Goal: Information Seeking & Learning: Learn about a topic

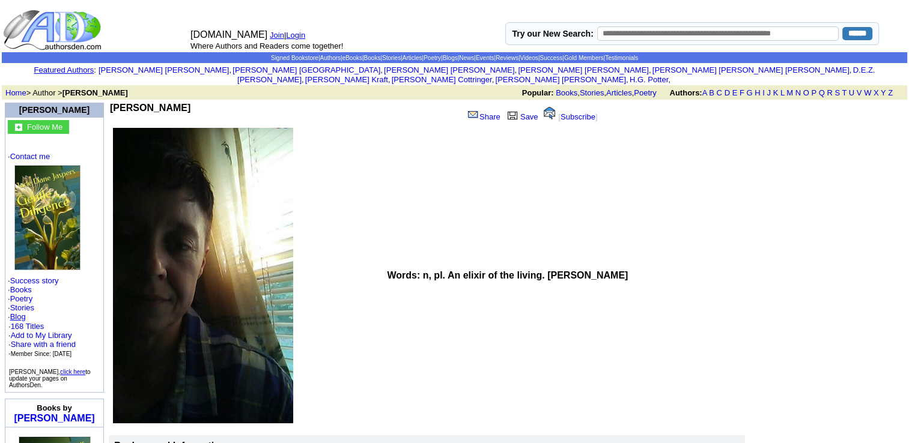
click at [18, 312] on link "Blog" at bounding box center [18, 316] width 16 height 9
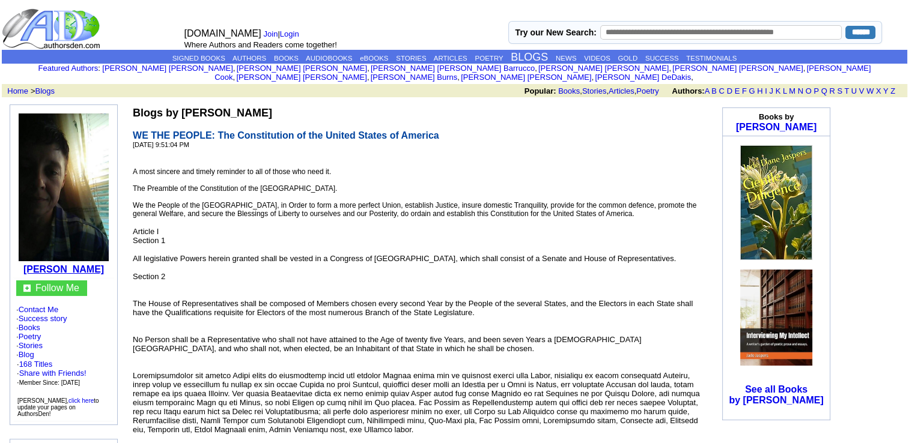
click at [76, 264] on b "[PERSON_NAME]" at bounding box center [63, 269] width 81 height 10
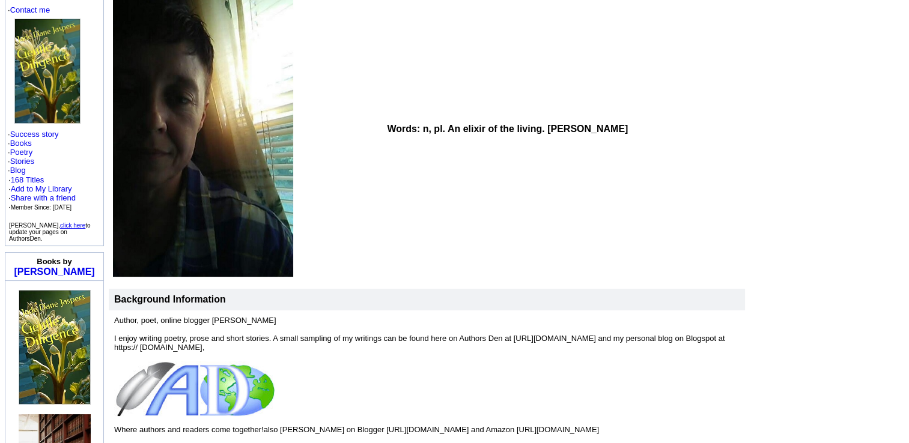
scroll to position [144, 0]
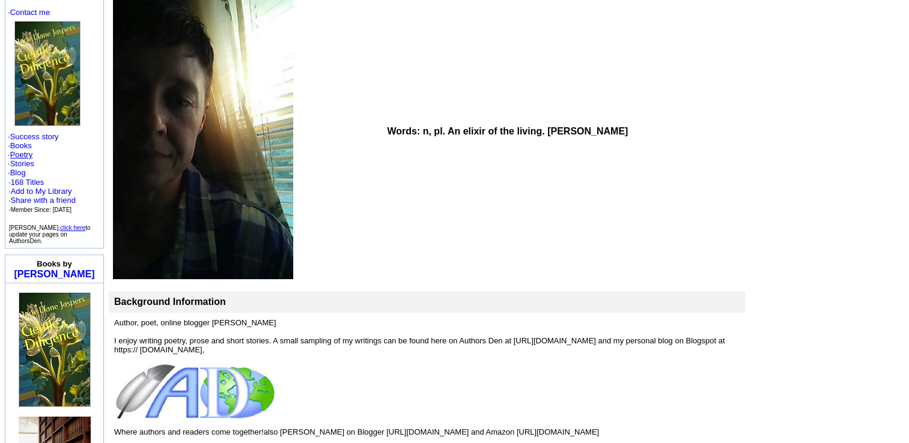
click at [26, 150] on link "Poetry" at bounding box center [21, 154] width 23 height 9
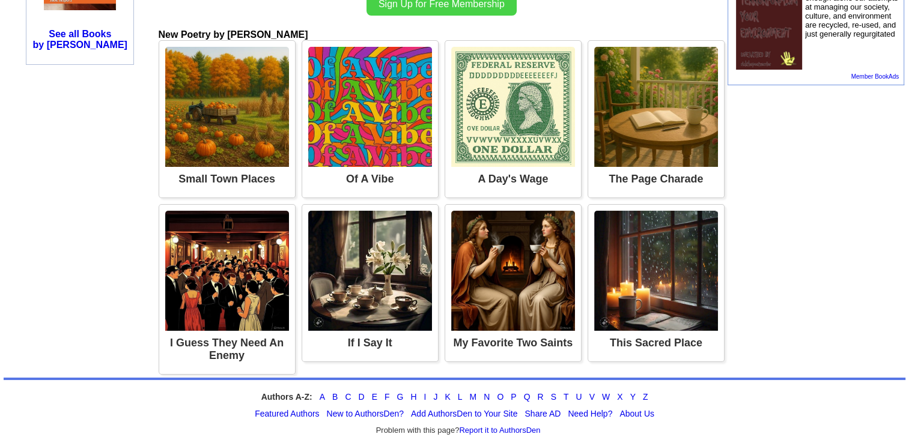
scroll to position [708, 0]
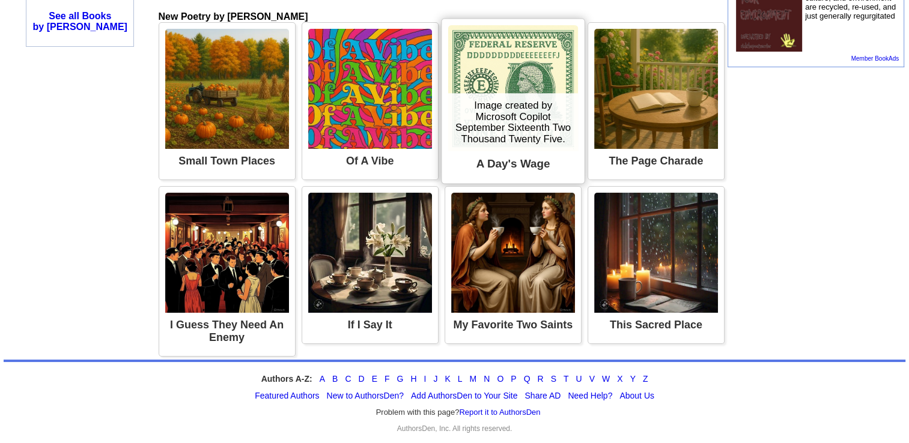
click at [541, 138] on div "Image created by Microsoft Copilot September Sixteenth Two Thousand Twenty Five." at bounding box center [513, 123] width 130 height 58
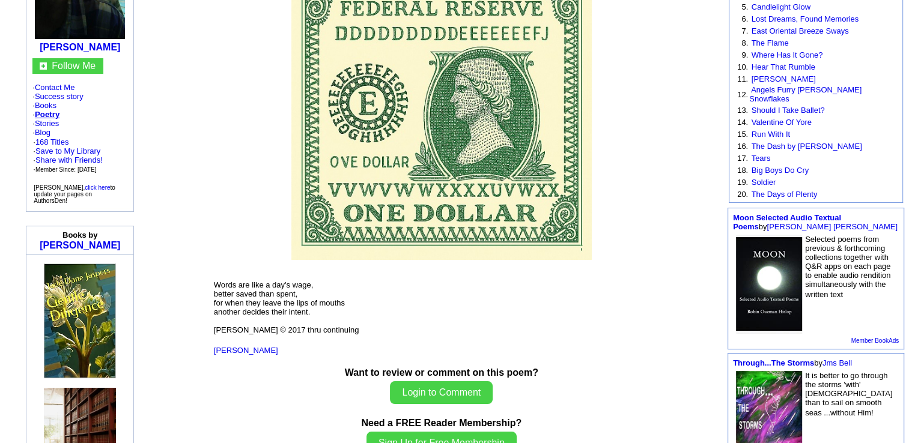
scroll to position [216, 0]
